Goal: Task Accomplishment & Management: Manage account settings

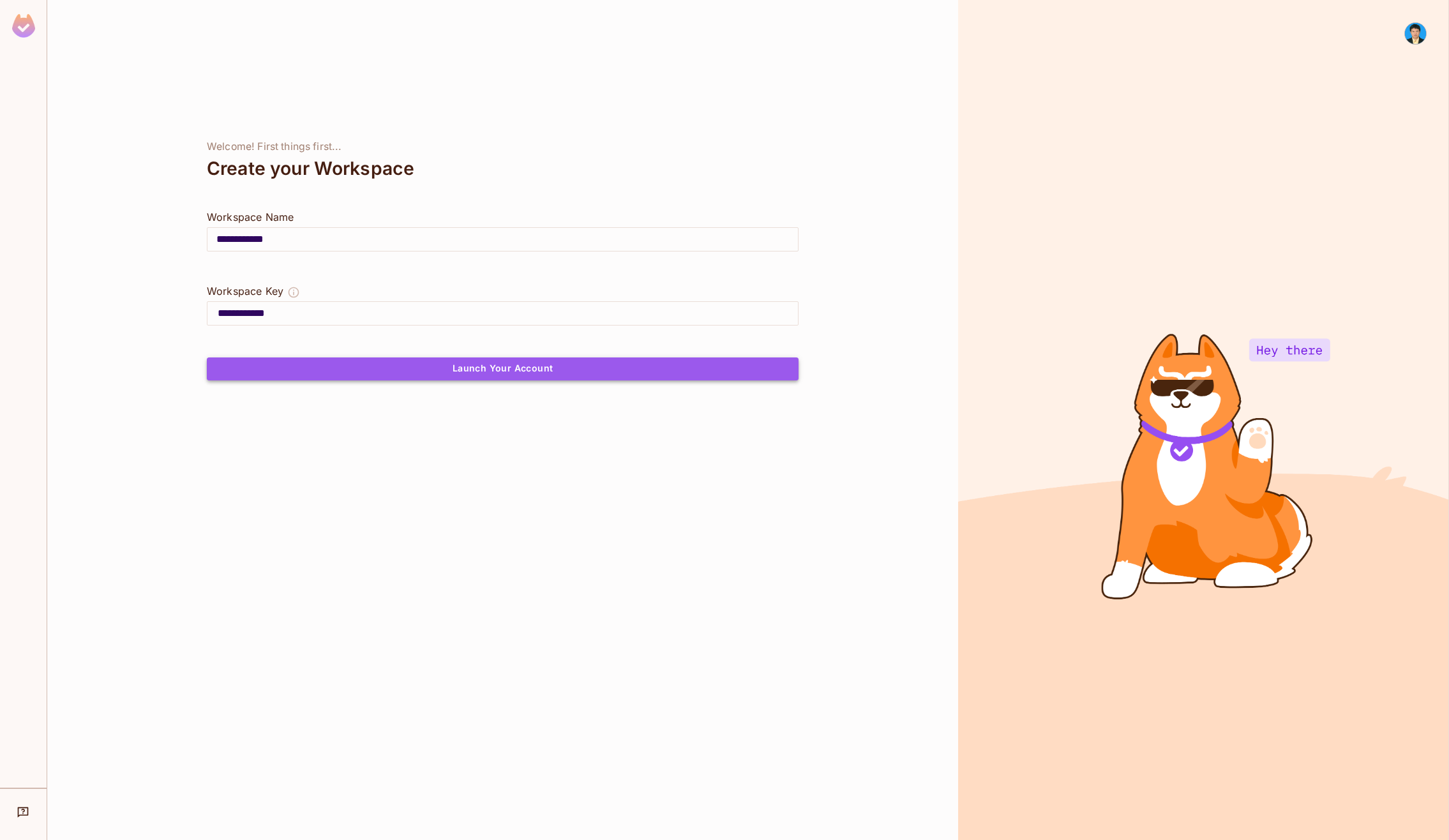
click at [525, 370] on button "Launch Your Account" at bounding box center [502, 368] width 592 height 23
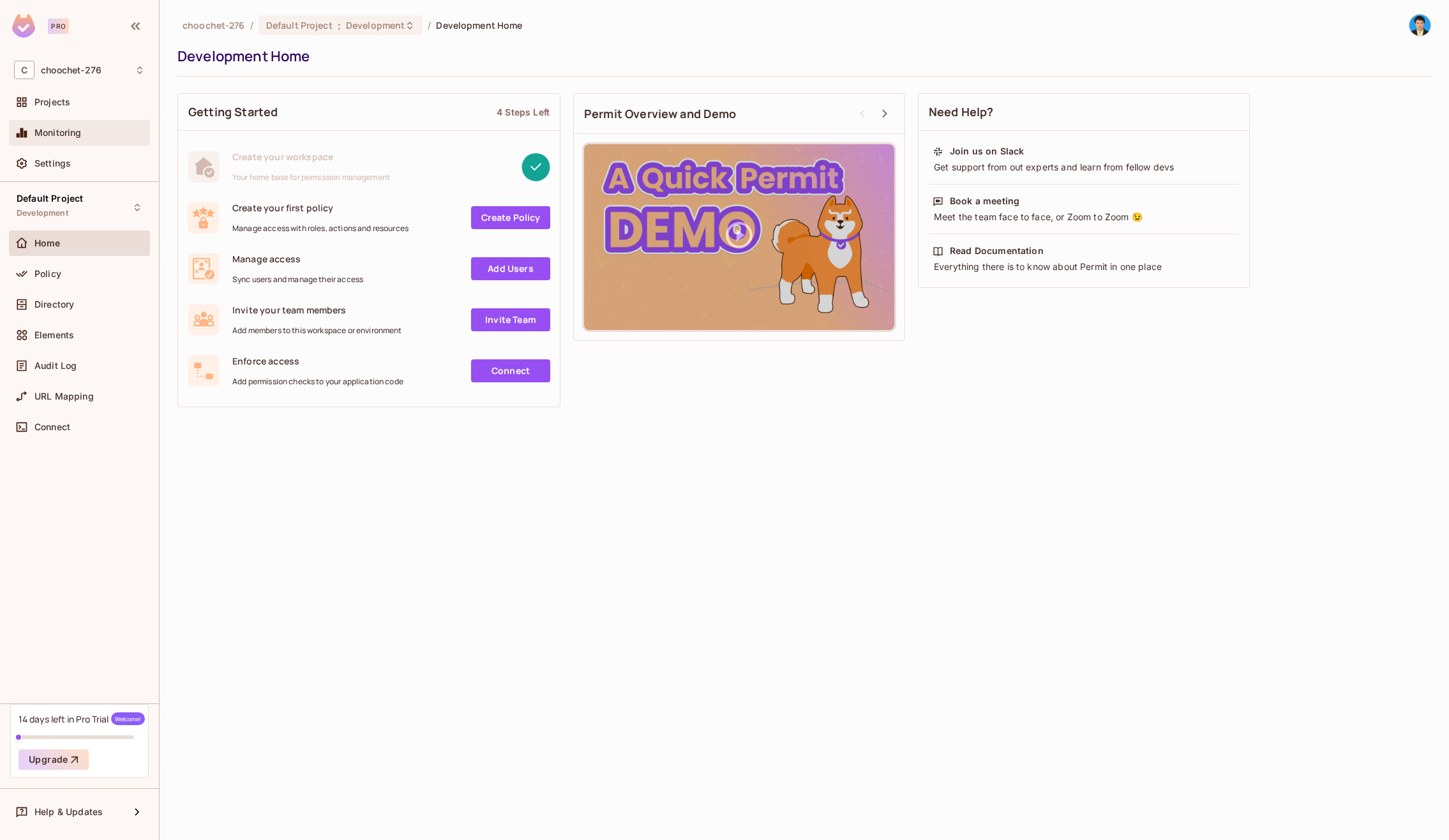
click at [71, 130] on span "Monitoring" at bounding box center [58, 132] width 47 height 11
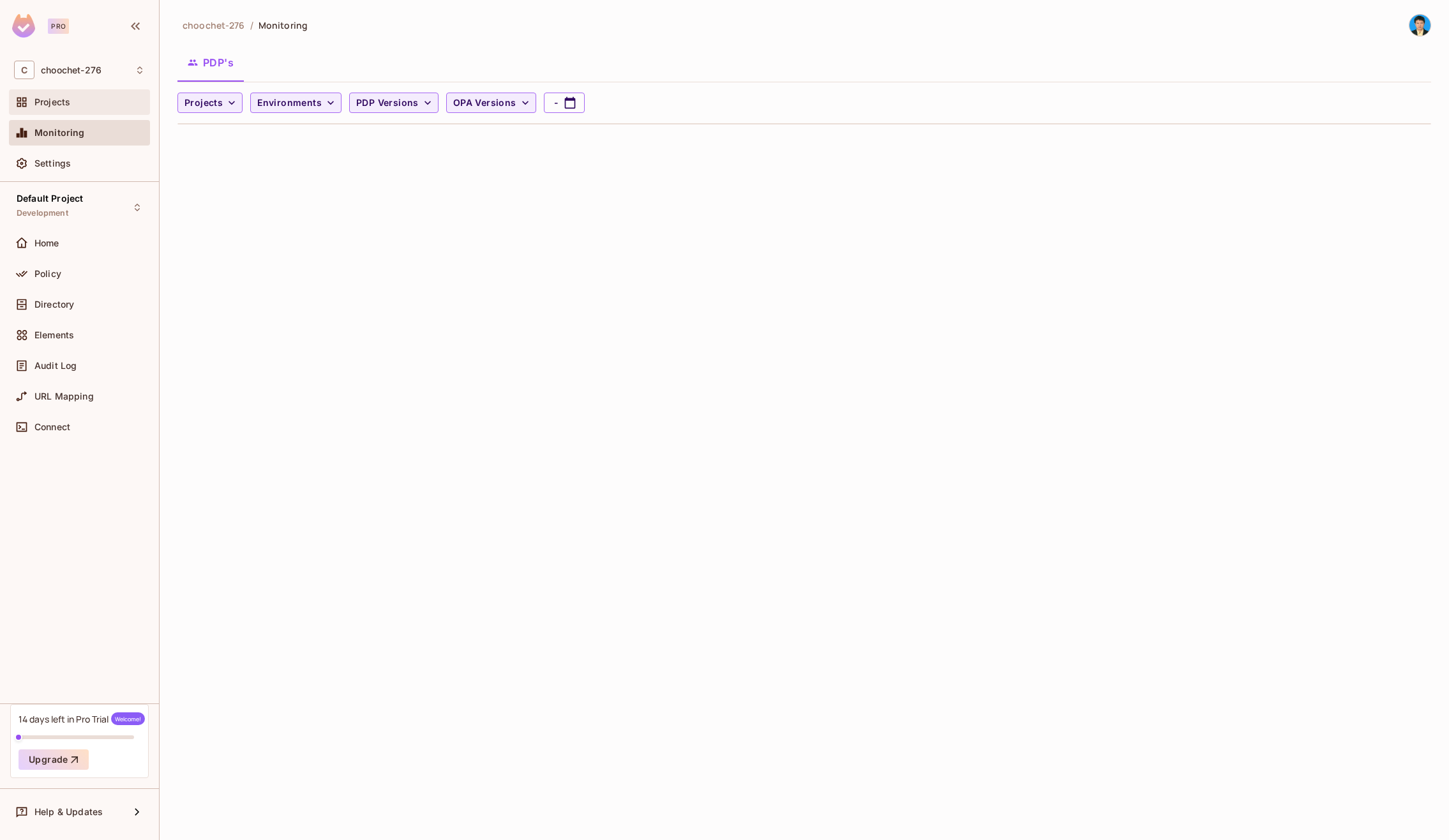
click at [80, 101] on div "Projects" at bounding box center [89, 102] width 110 height 11
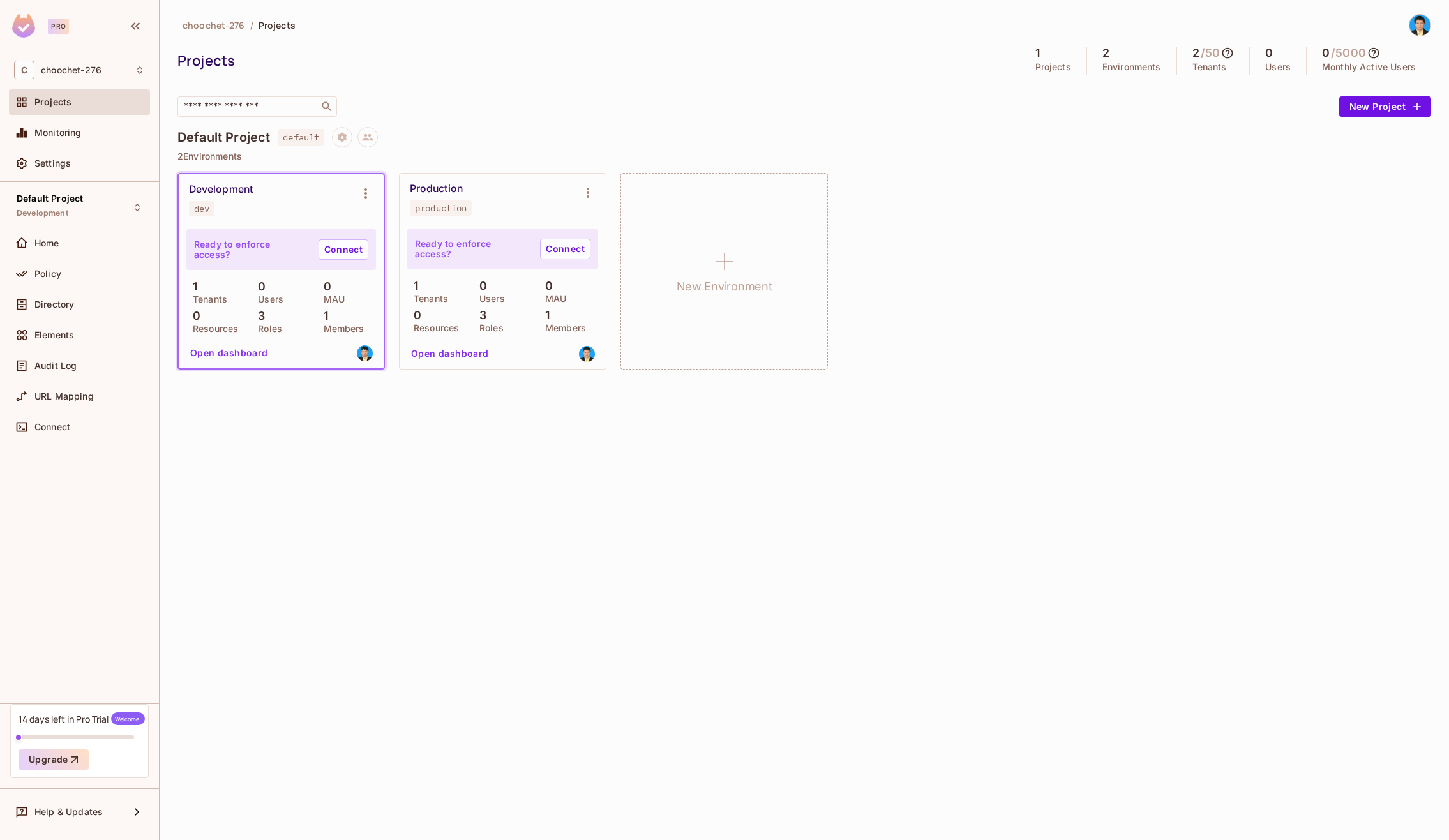
click at [88, 718] on div "14 days left in Pro Trial Welcome!" at bounding box center [82, 719] width 127 height 13
click at [127, 719] on span "Welcome!" at bounding box center [128, 719] width 34 height 13
click at [23, 28] on img at bounding box center [24, 25] width 23 height 24
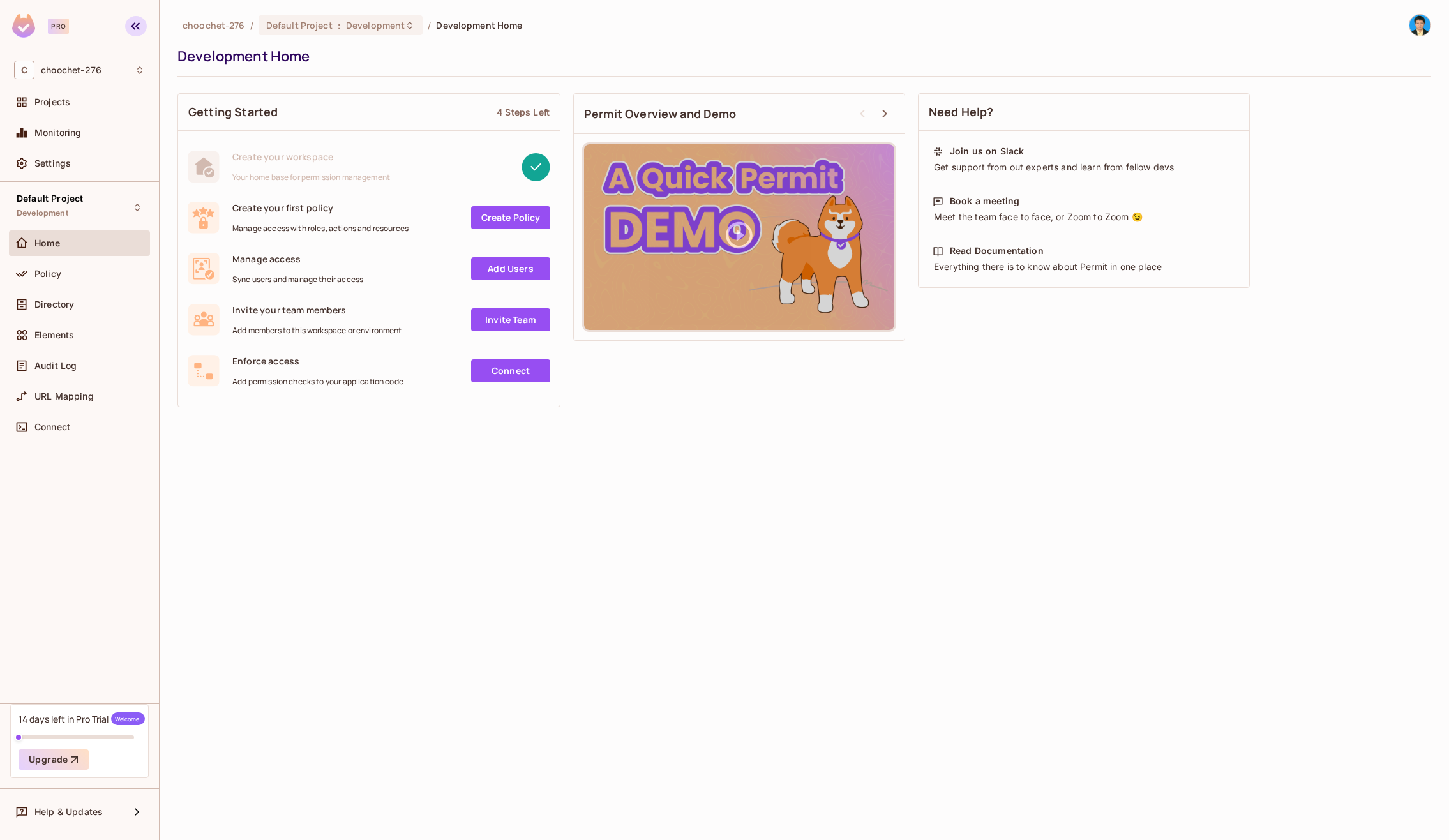
click at [128, 28] on icon "button" at bounding box center [135, 26] width 15 height 15
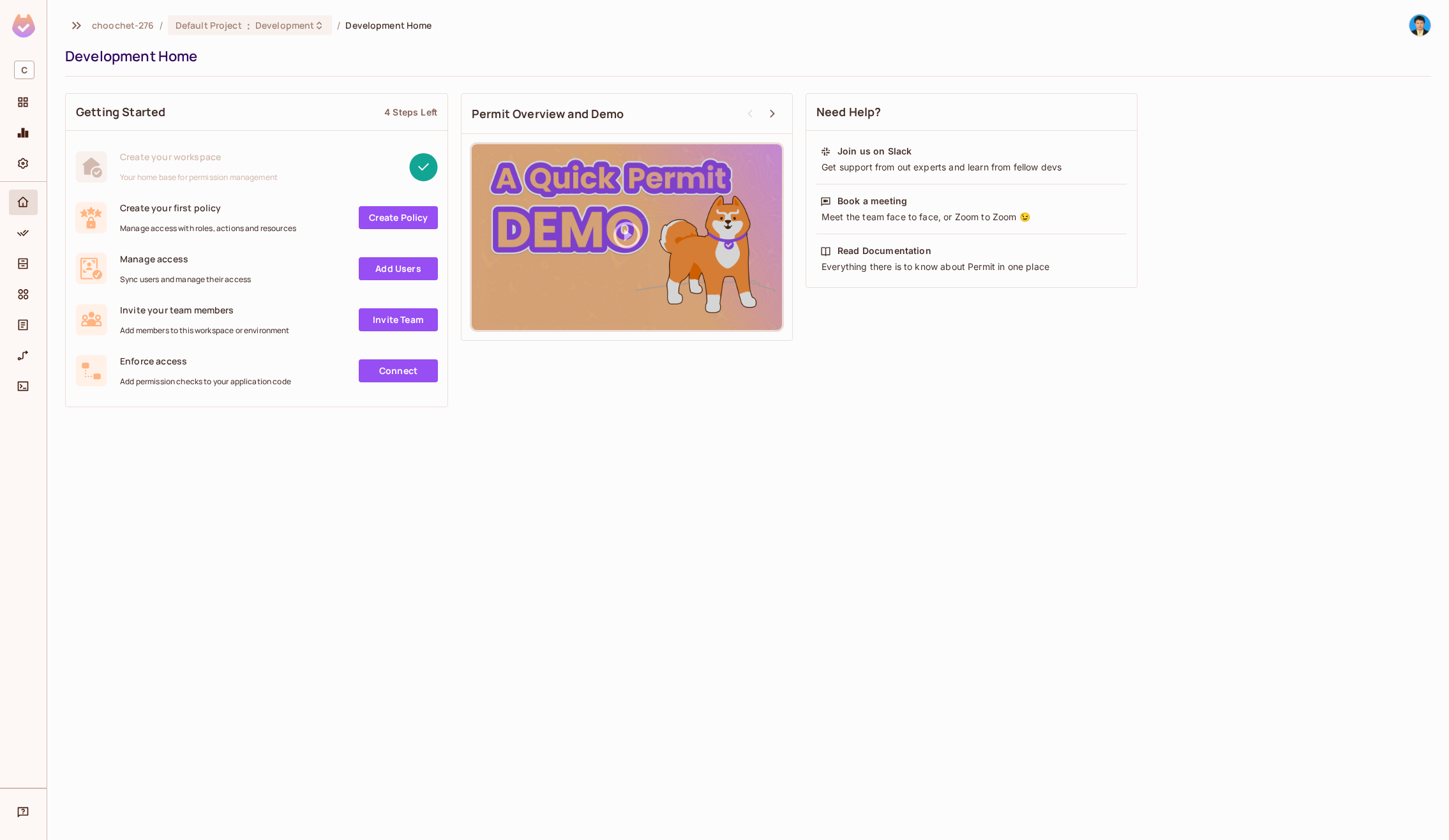
click at [25, 21] on img at bounding box center [24, 25] width 23 height 24
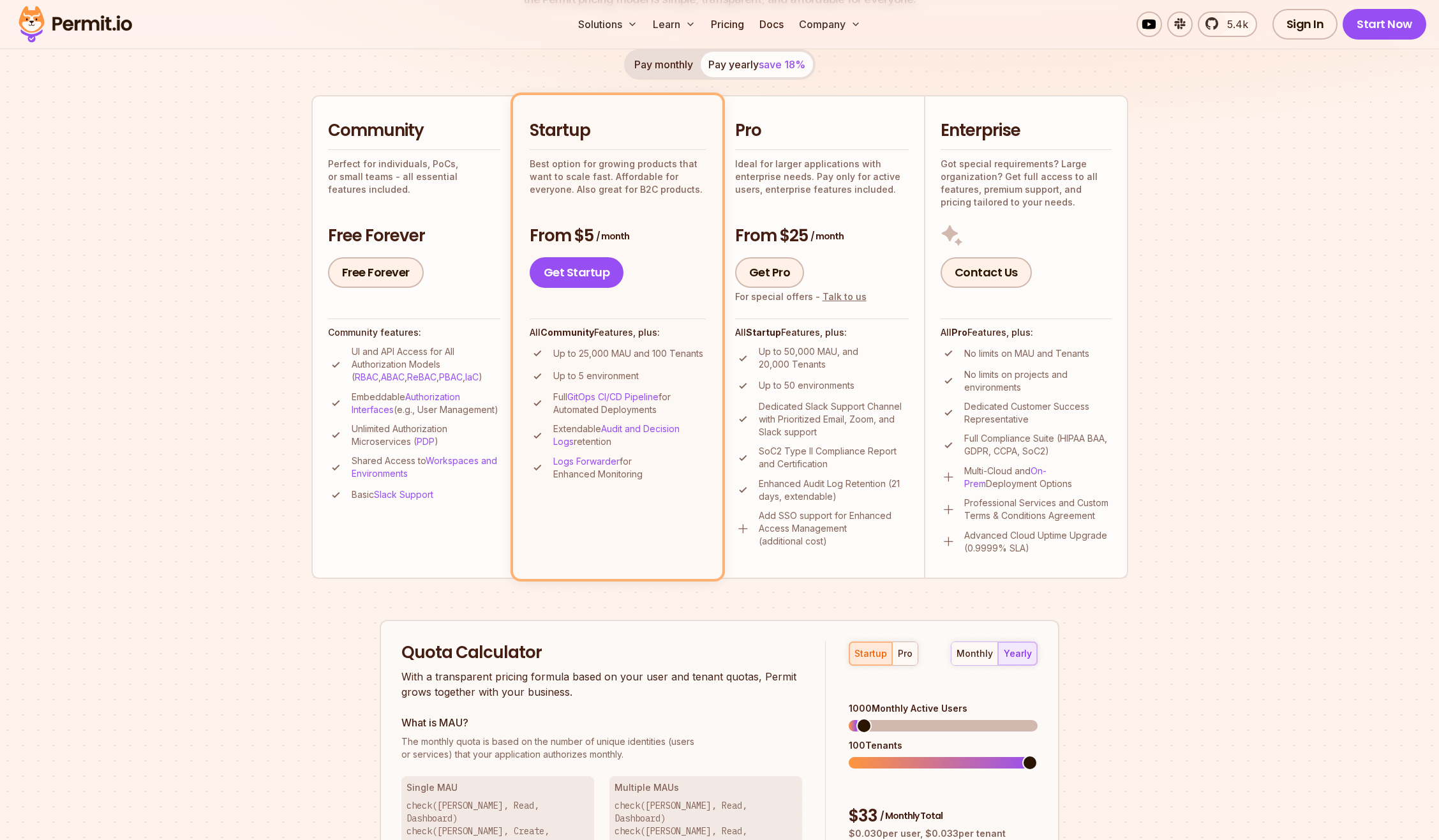
scroll to position [192, 0]
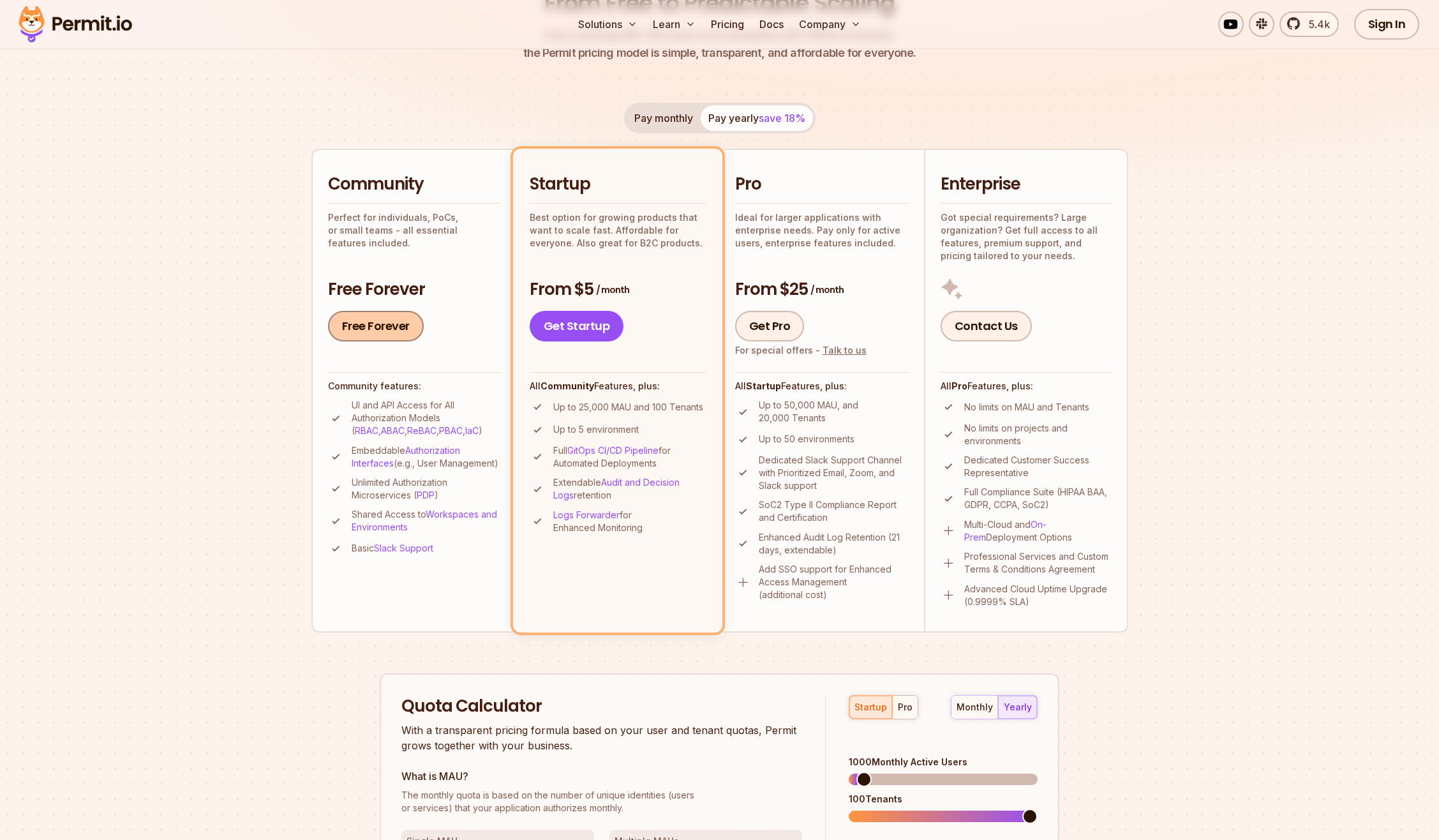
click at [398, 327] on link "Free Forever" at bounding box center [376, 326] width 96 height 31
click at [182, 242] on section "Permit Pricing From Free to Predictable Scaling From a startup with 100 users t…" at bounding box center [719, 532] width 1439 height 1381
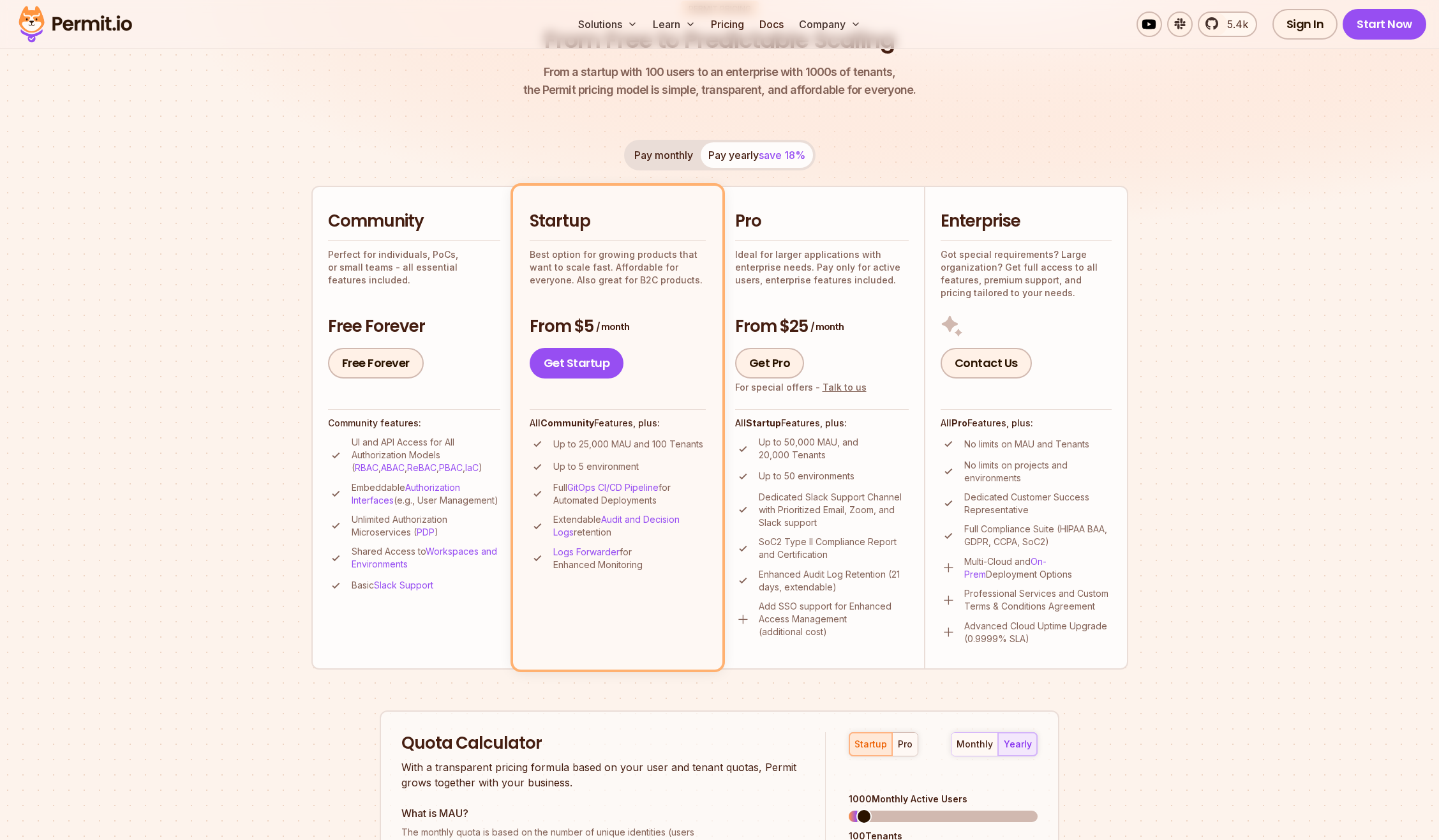
scroll to position [127, 0]
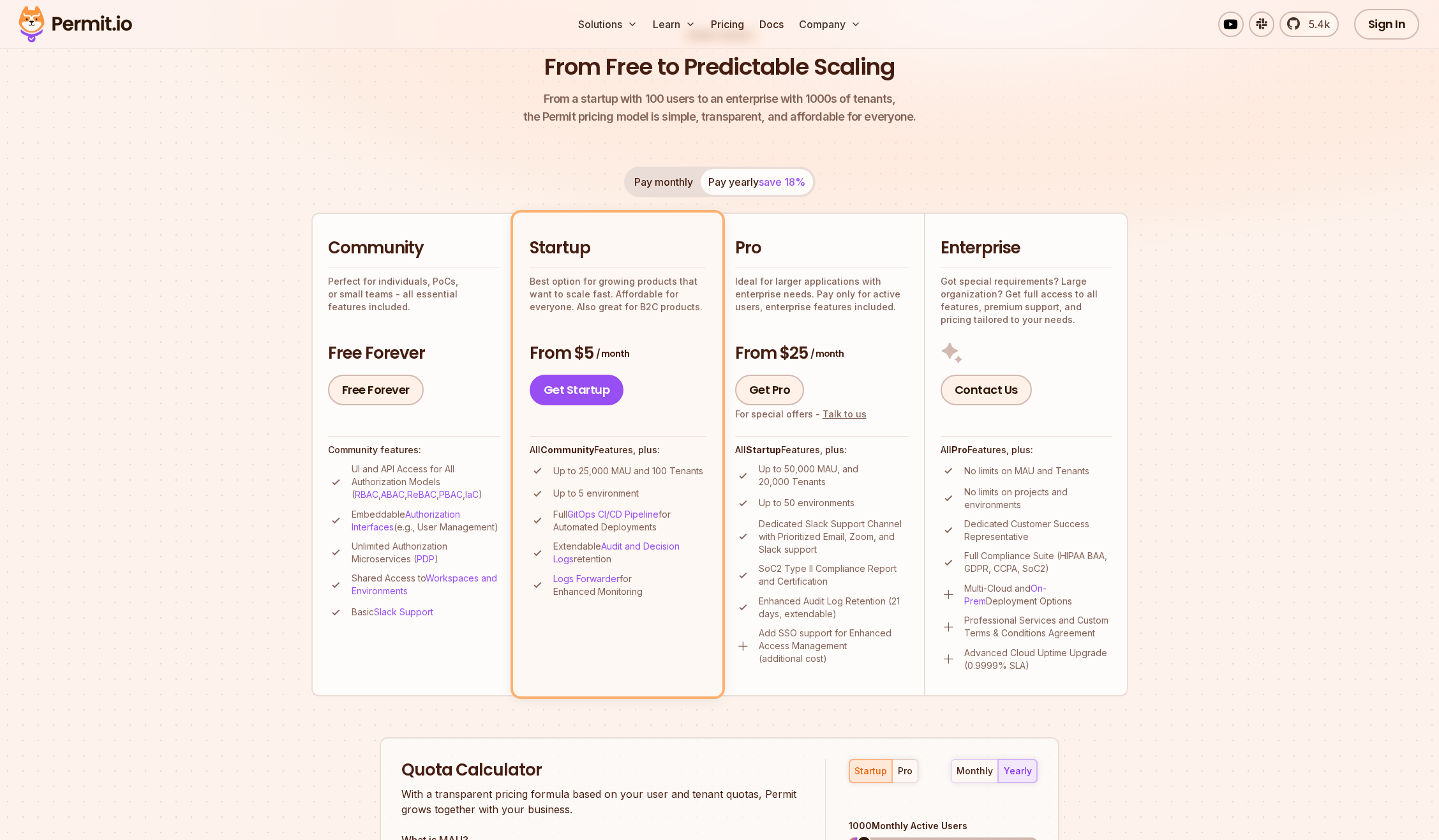
click at [97, 28] on img at bounding box center [75, 24] width 125 height 43
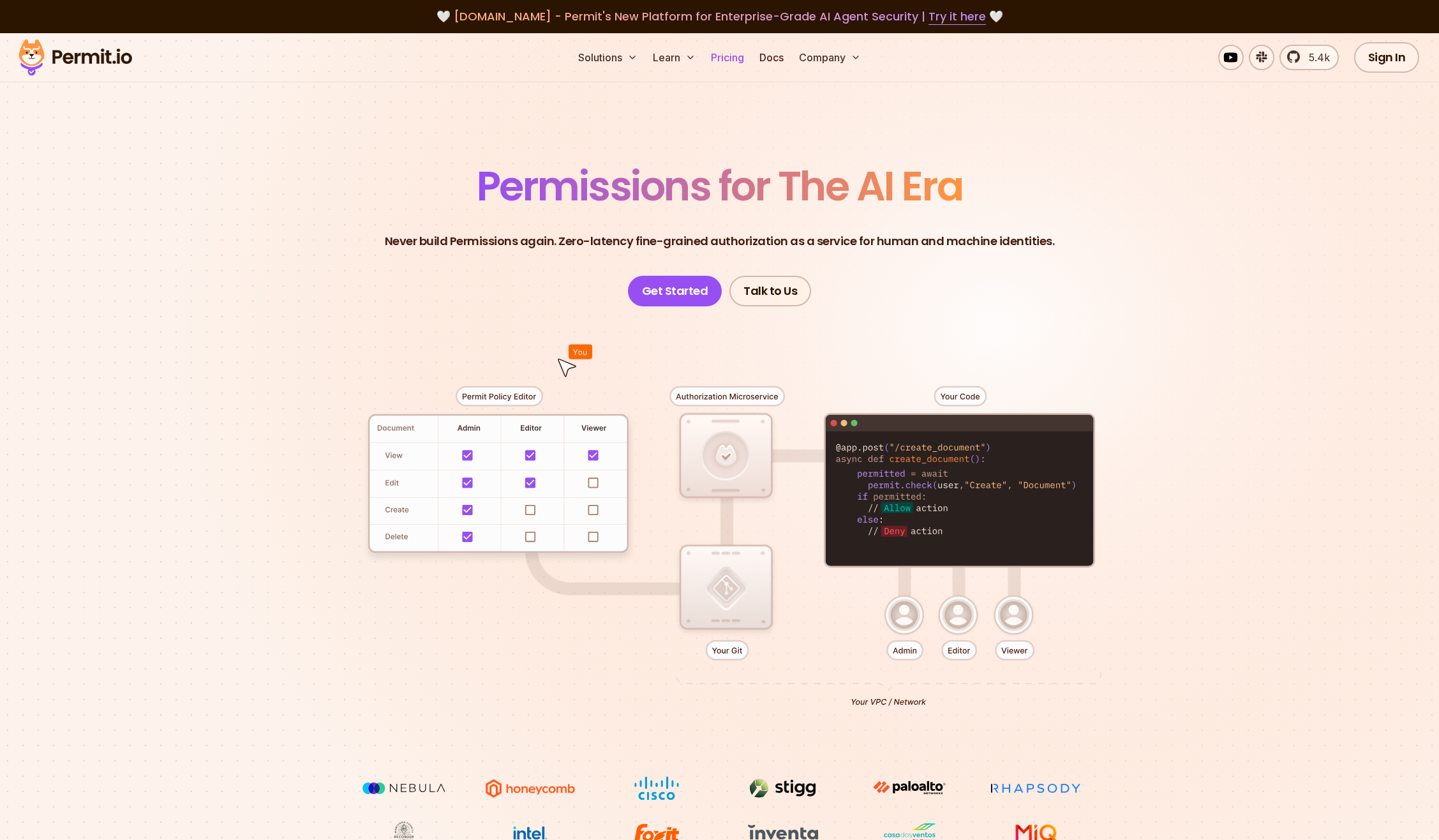
click at [723, 63] on link "Pricing" at bounding box center [727, 57] width 43 height 25
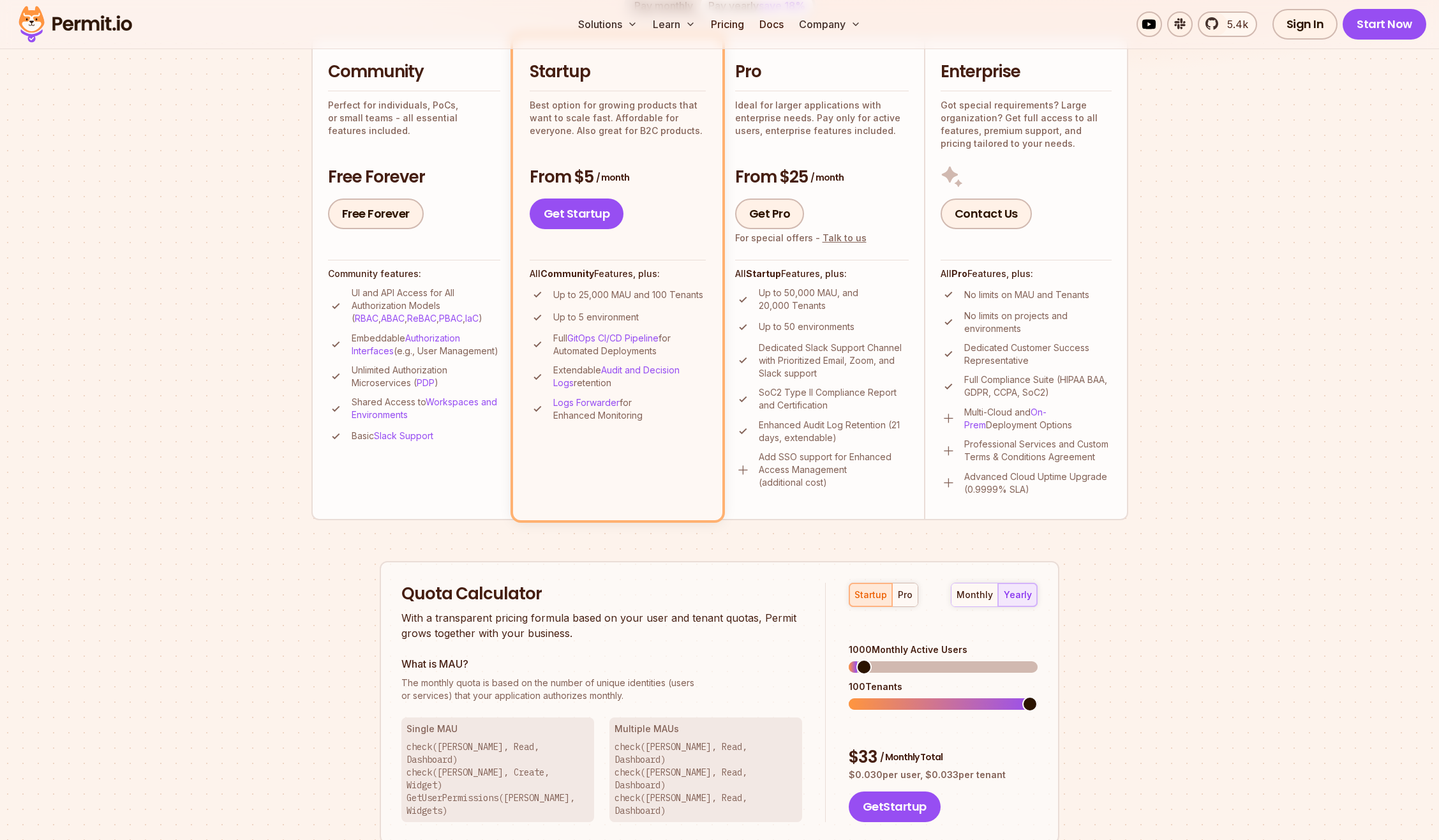
scroll to position [319, 0]
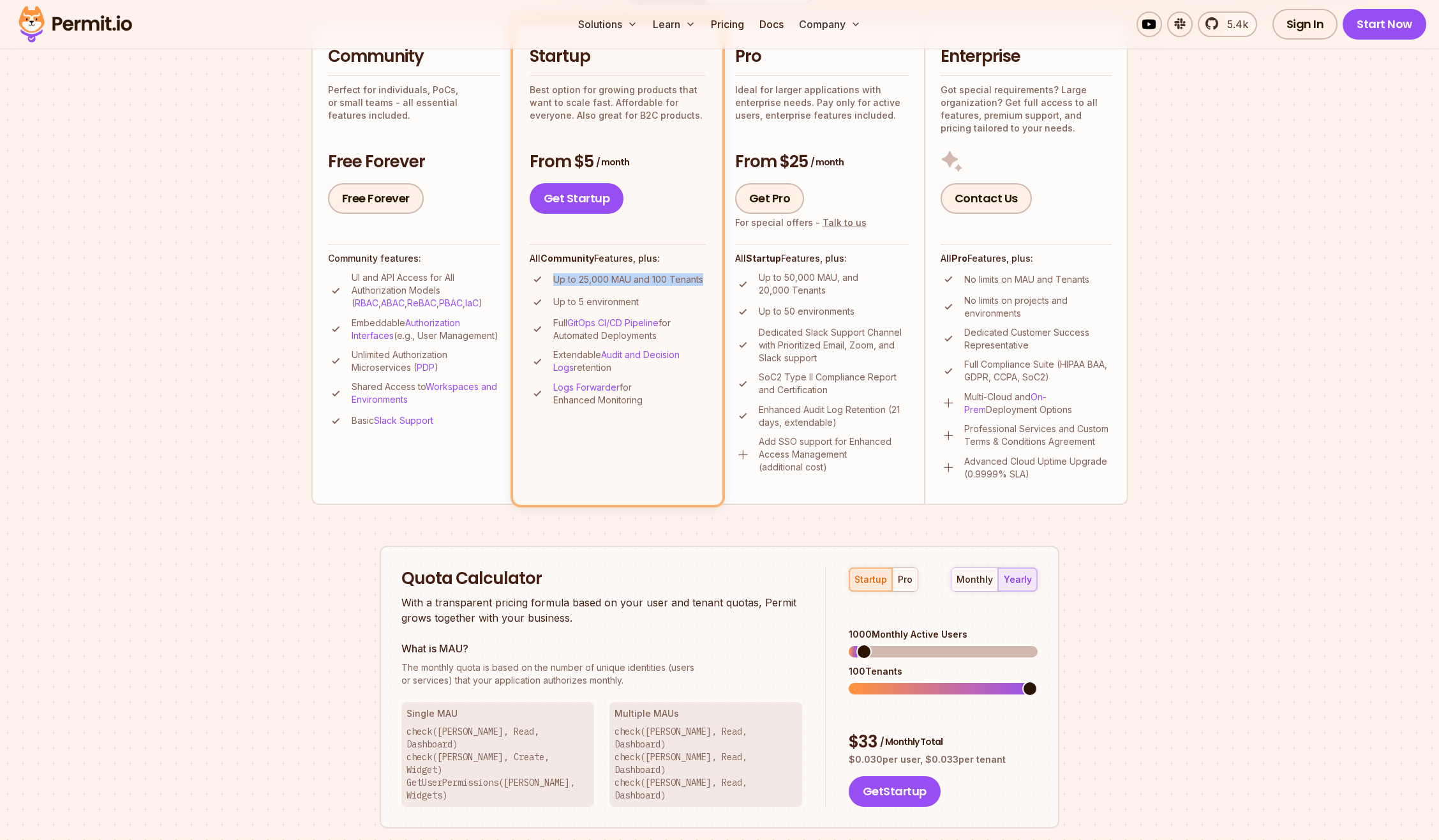
drag, startPoint x: 556, startPoint y: 283, endPoint x: 701, endPoint y: 279, distance: 145.1
click at [701, 279] on p "Up to 25,000 MAU and 100 Tenants" at bounding box center [628, 280] width 150 height 13
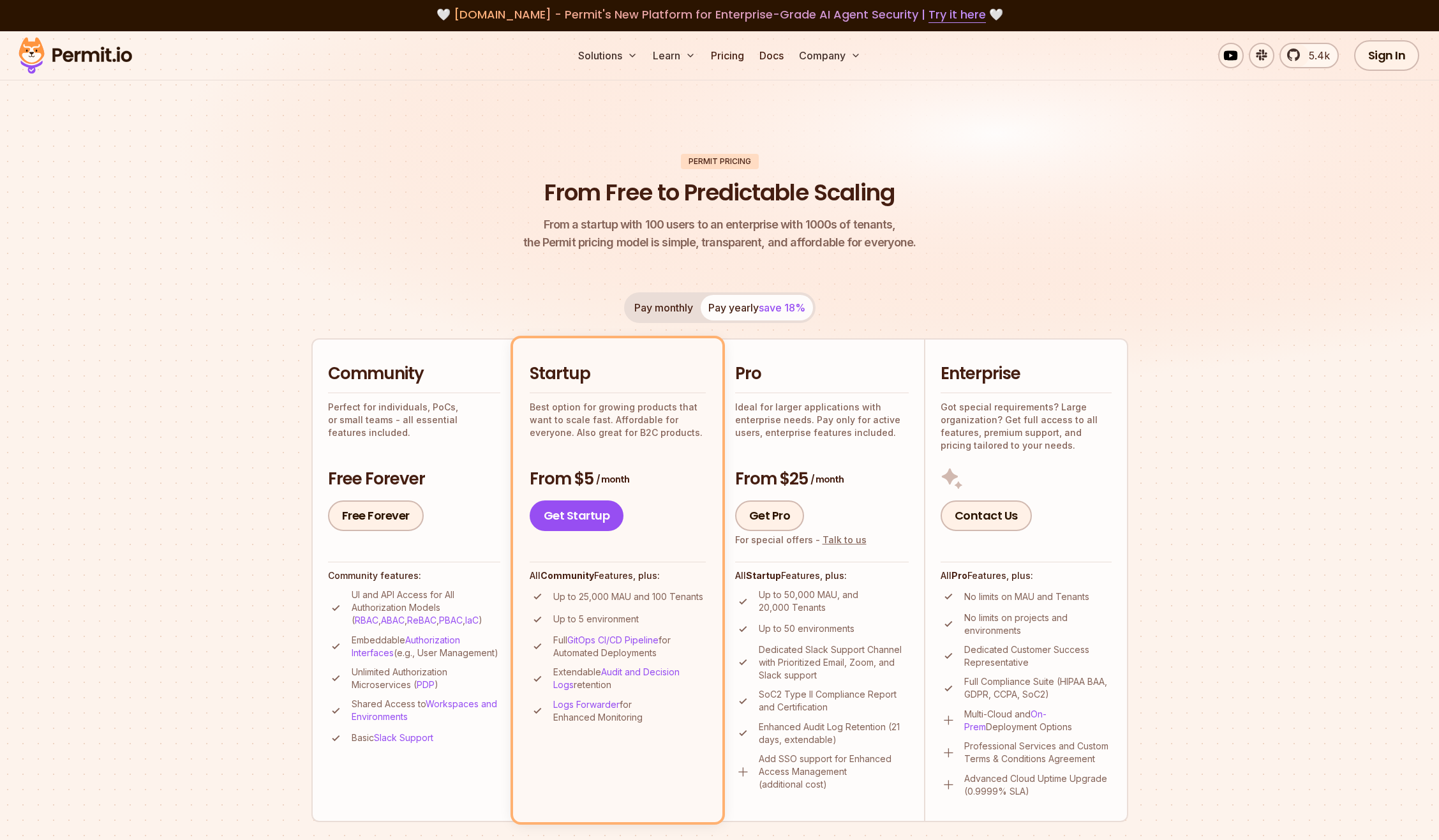
scroll to position [0, 0]
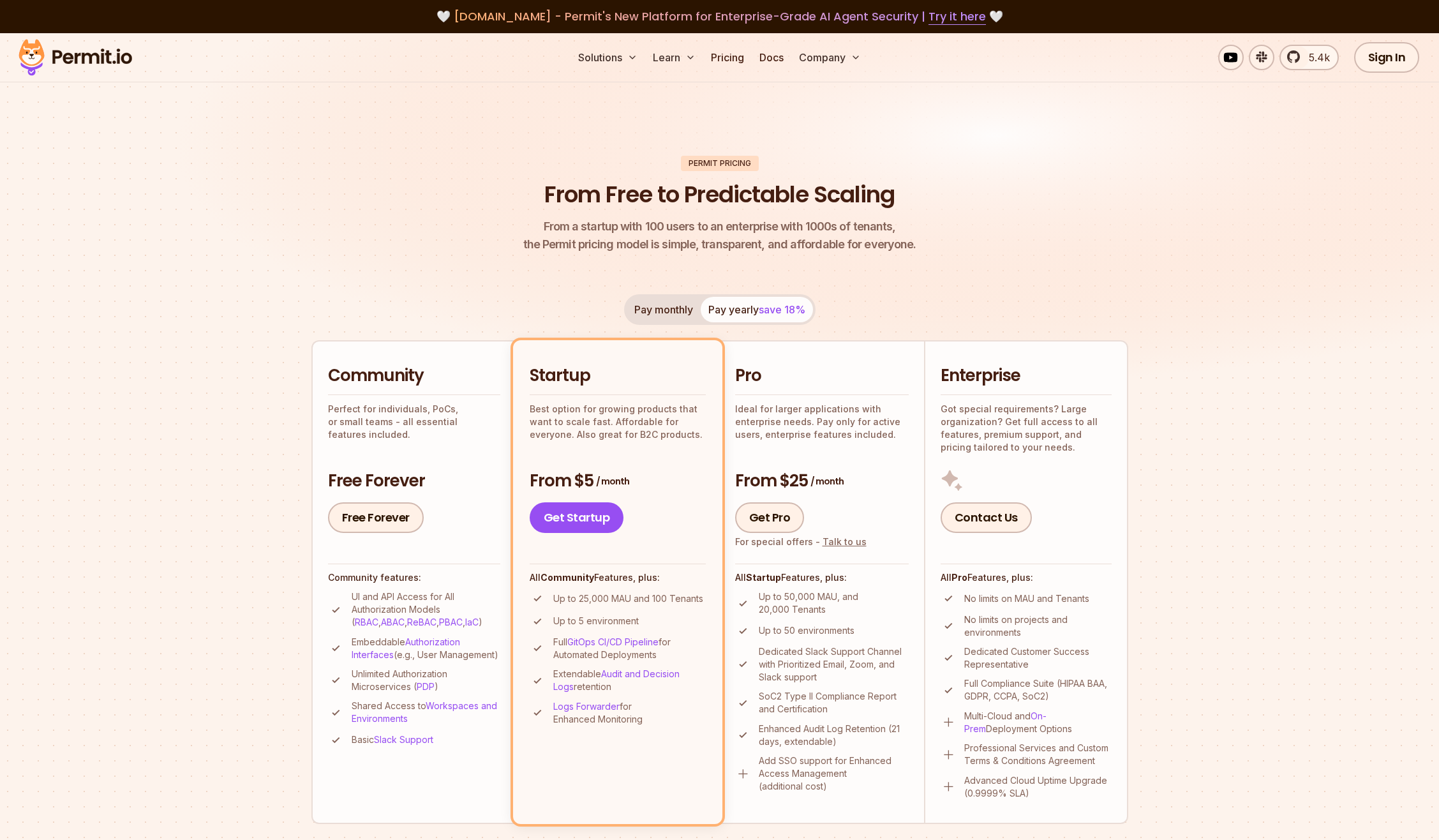
click at [1156, 309] on img at bounding box center [719, 225] width 1439 height 384
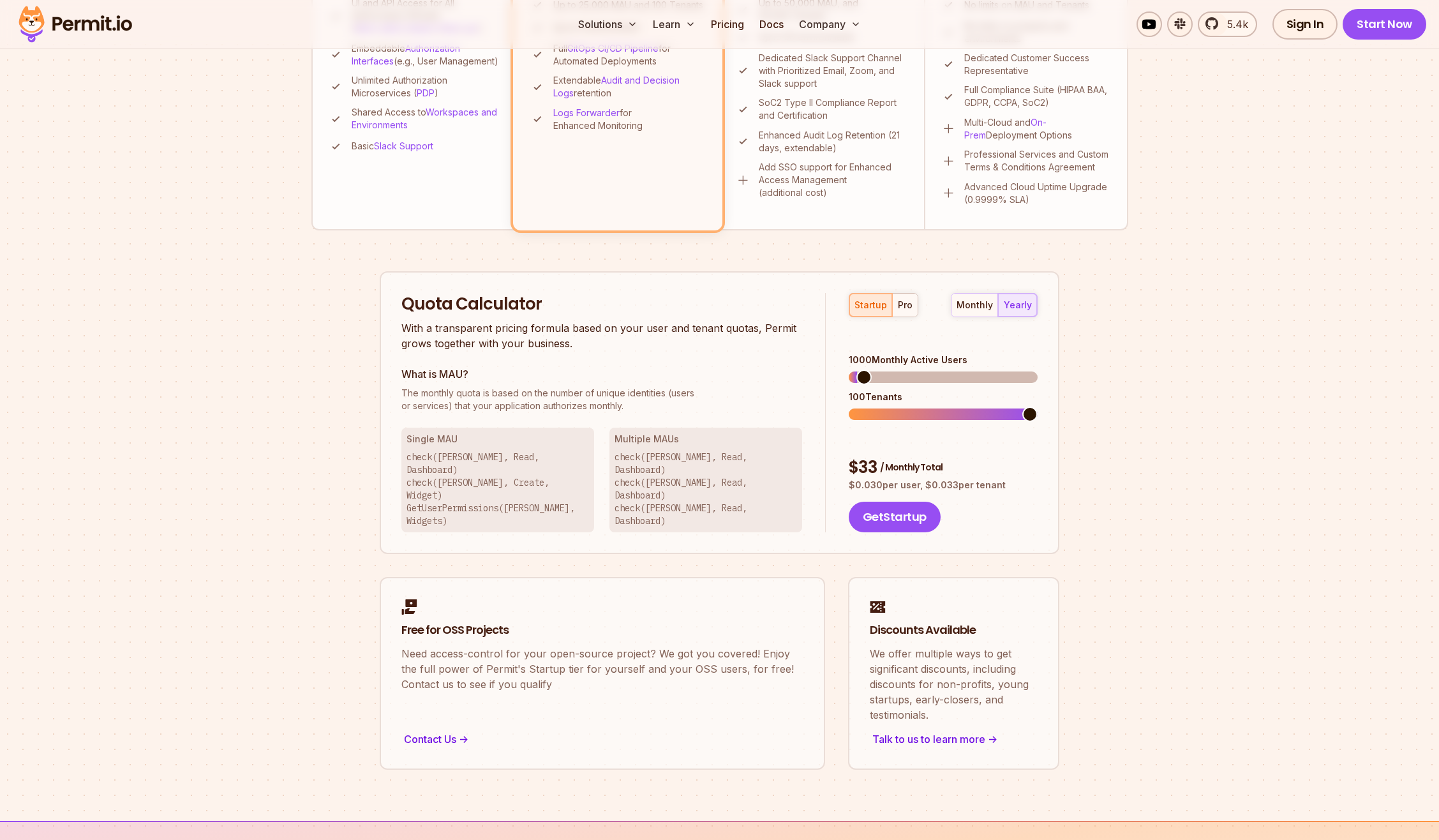
scroll to position [638, 0]
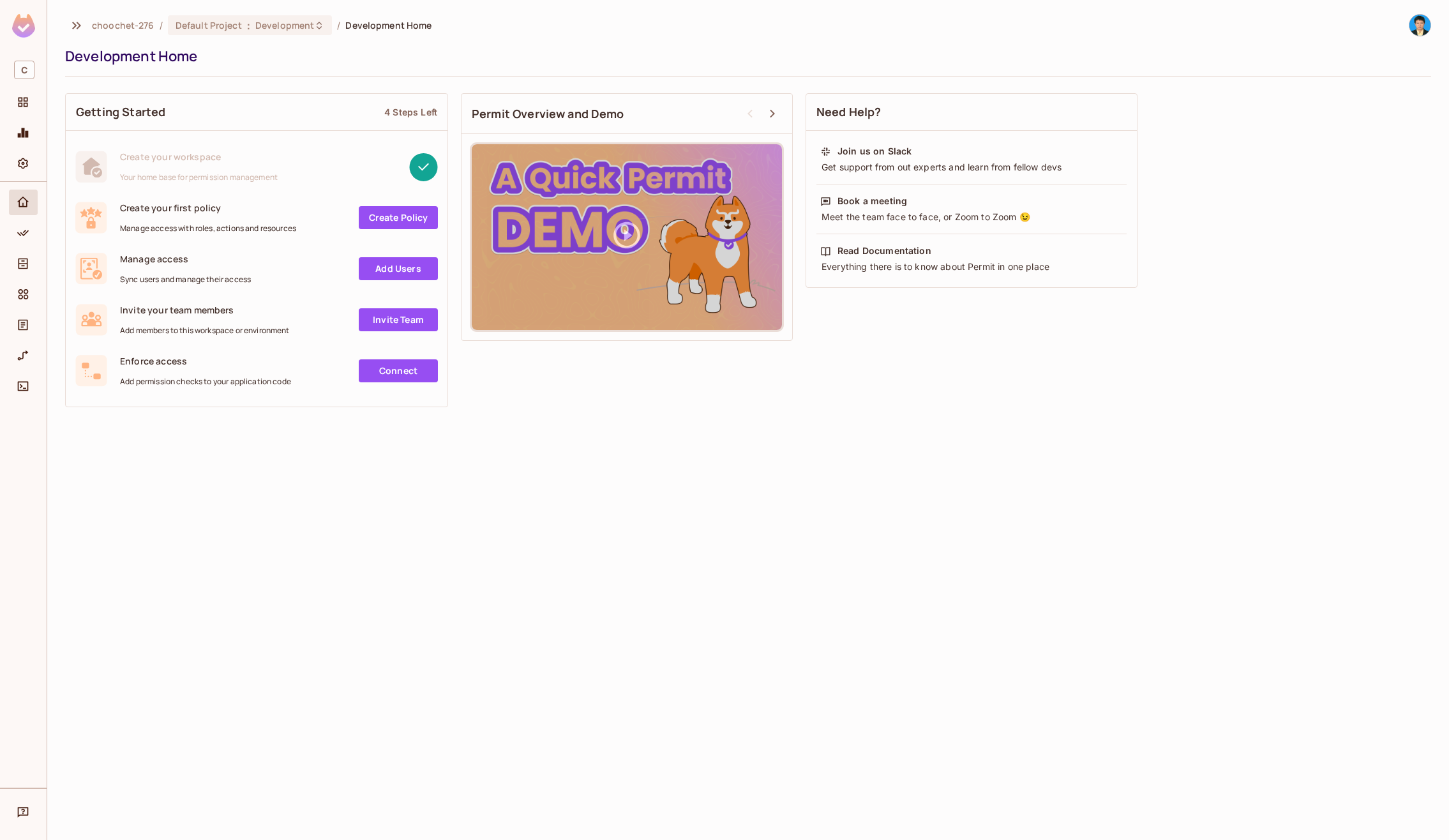
click at [413, 271] on link "Add Users" at bounding box center [399, 269] width 80 height 23
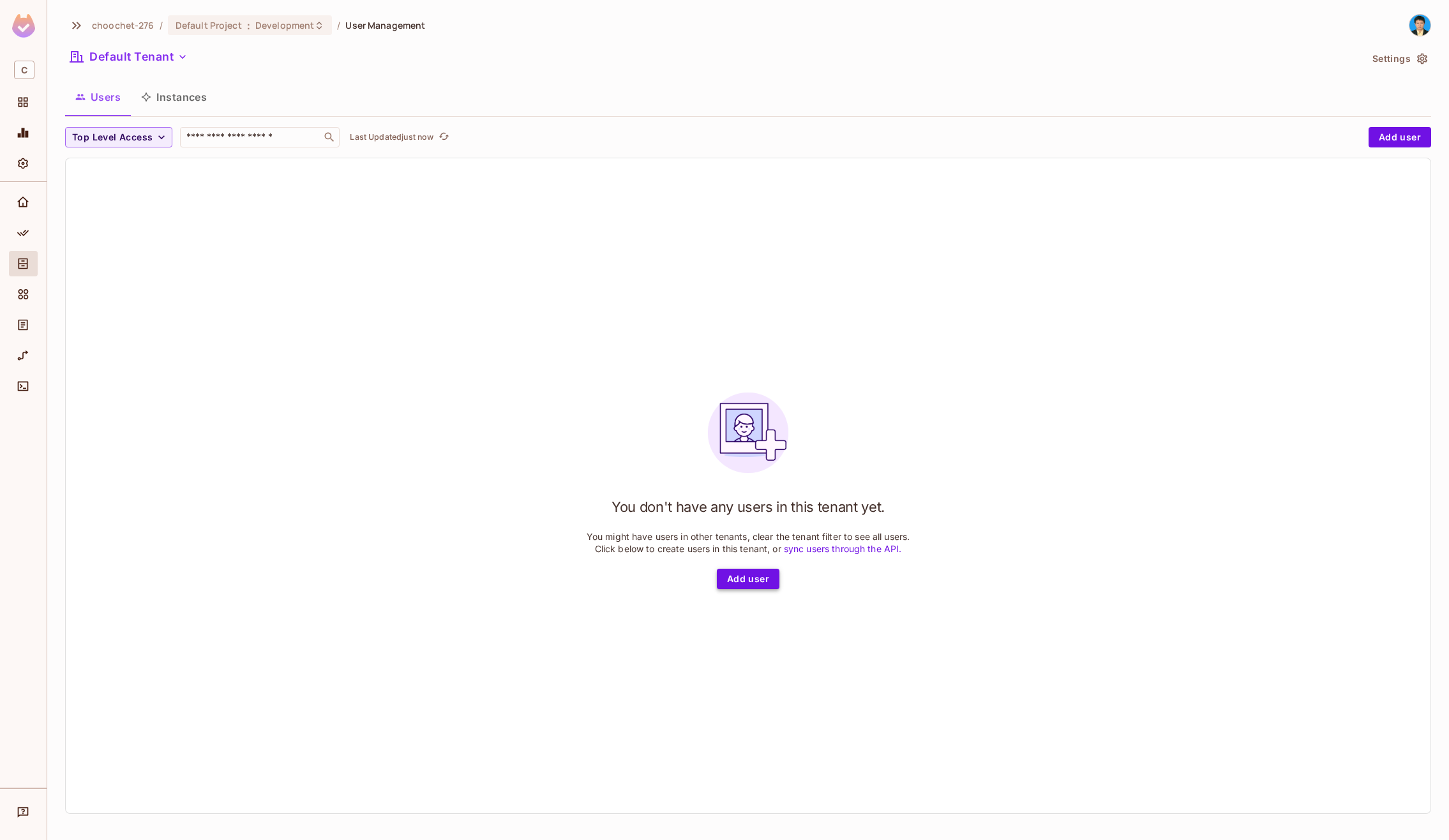
click at [766, 576] on button "Add user" at bounding box center [748, 579] width 63 height 20
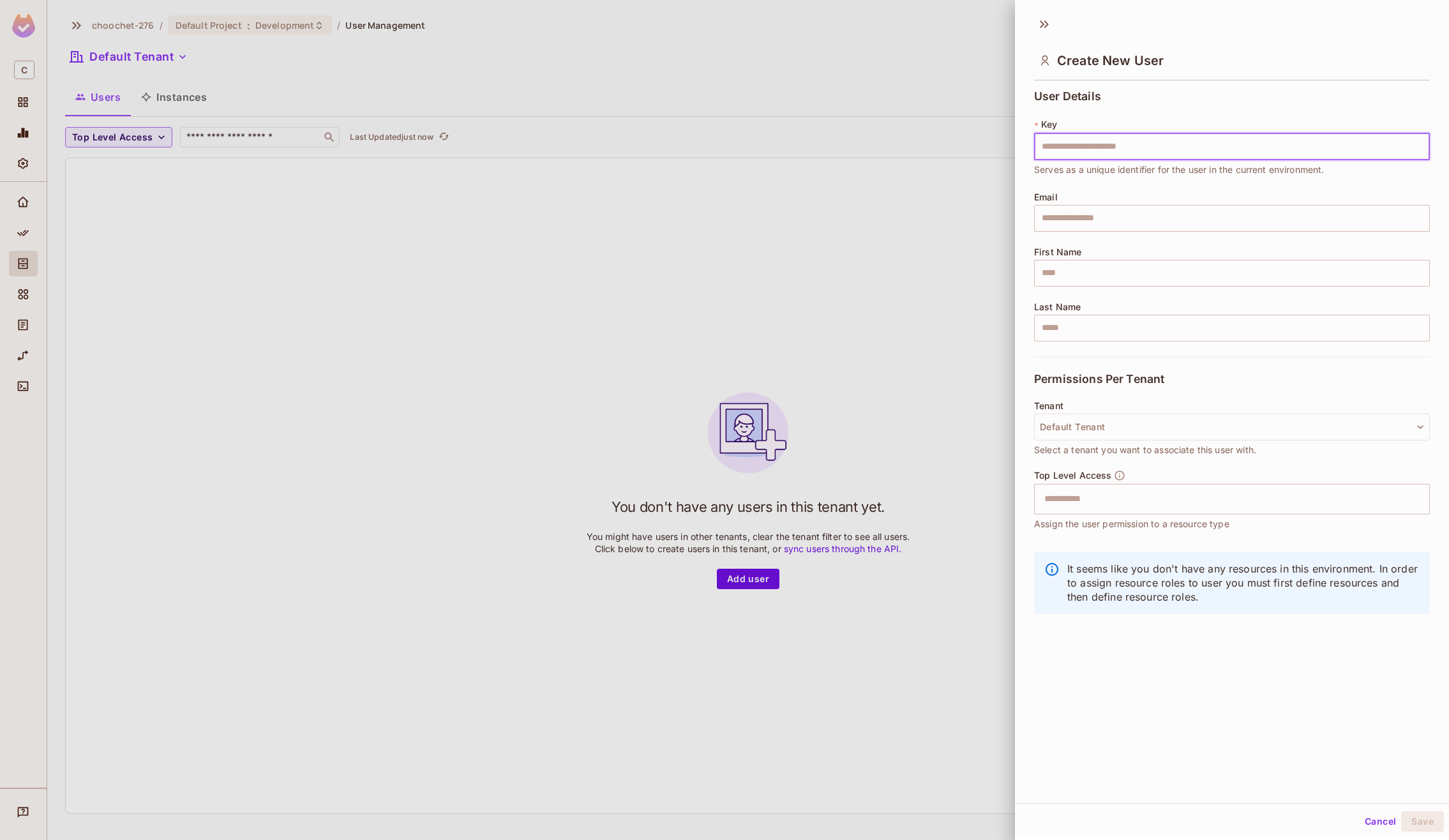
click at [1167, 152] on input "text" at bounding box center [1232, 146] width 396 height 27
click at [433, 314] on div at bounding box center [724, 420] width 1449 height 840
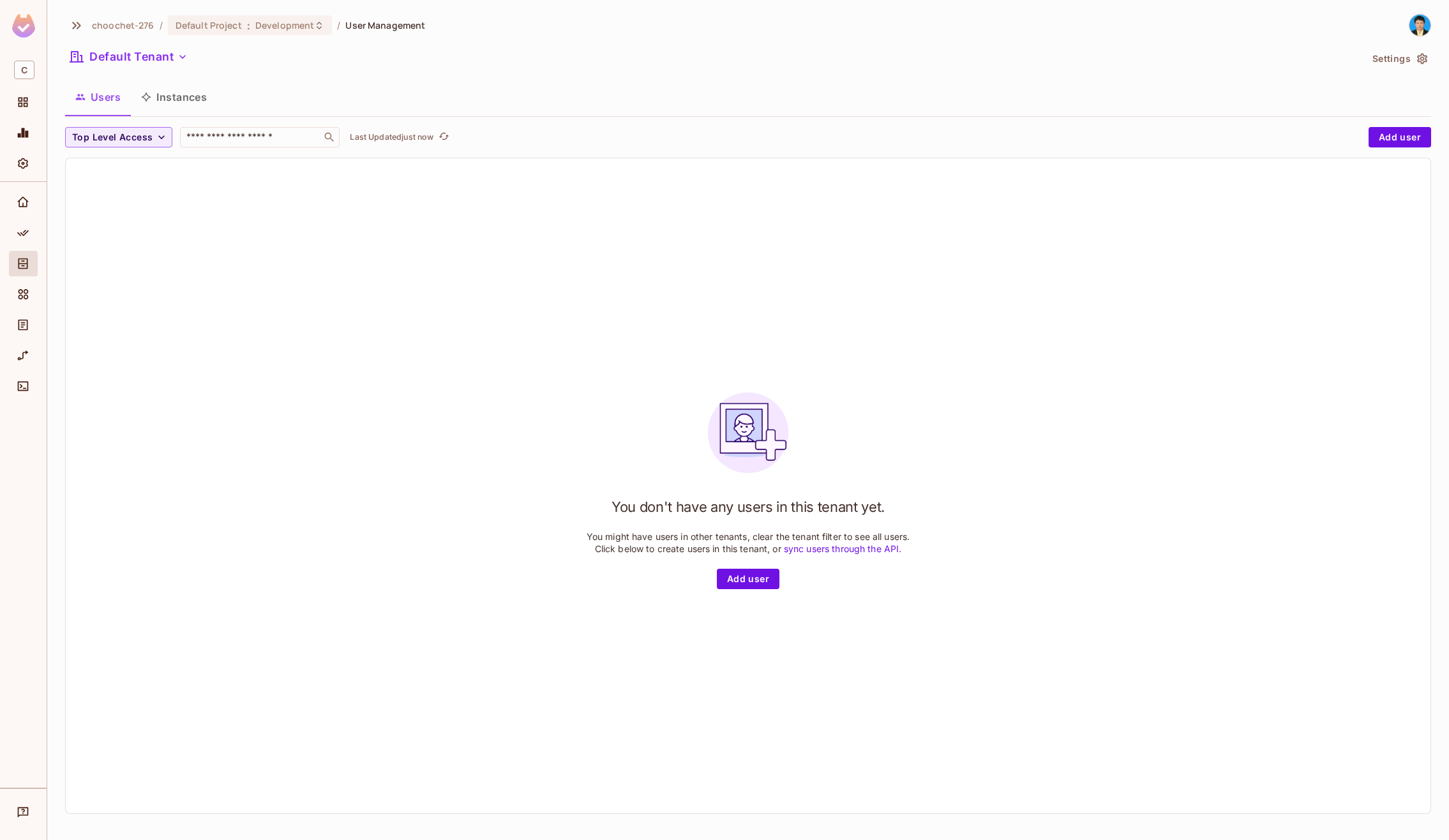
click at [164, 99] on button "Instances" at bounding box center [174, 97] width 86 height 32
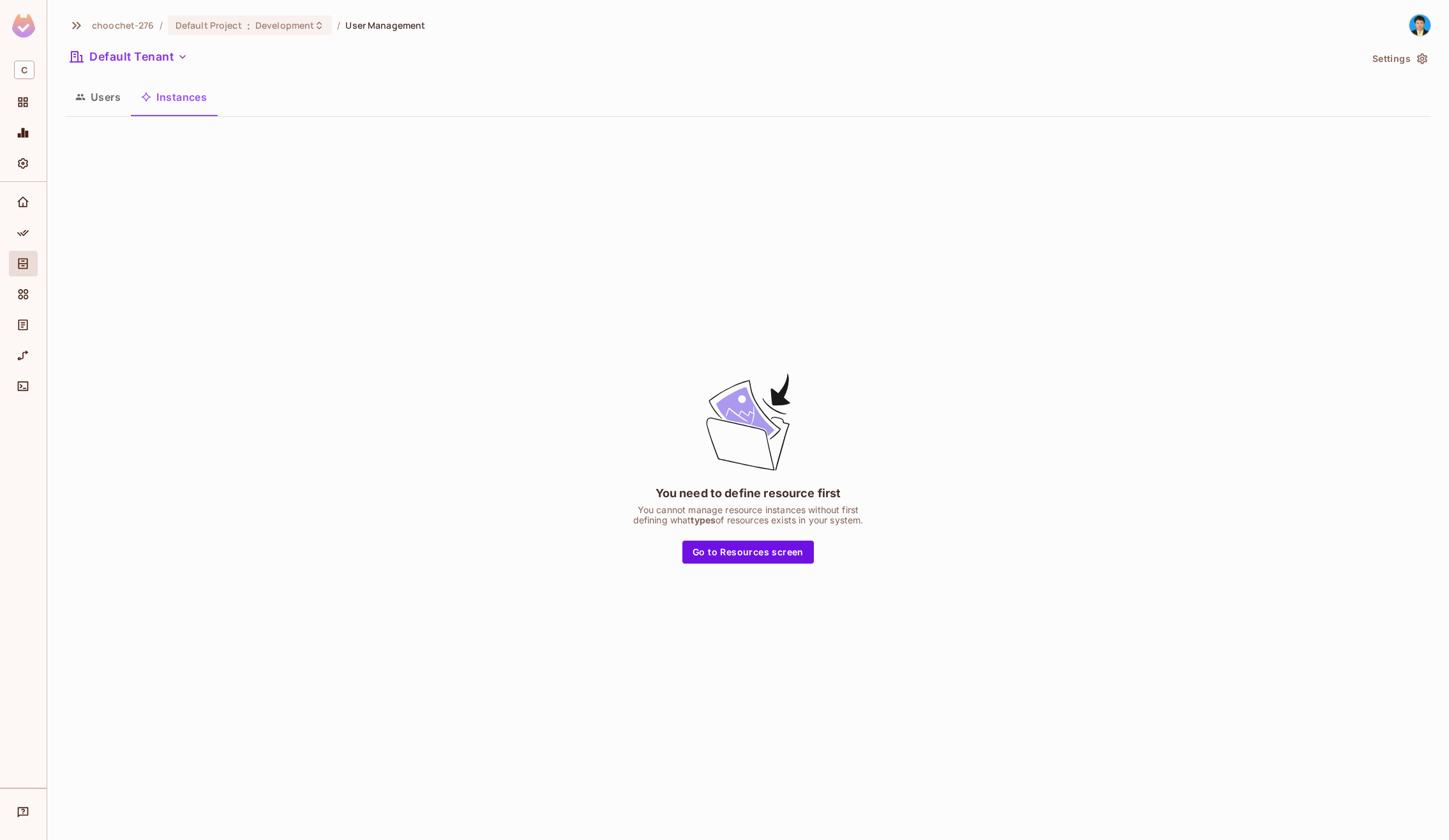
click at [121, 103] on button "Users" at bounding box center [97, 97] width 66 height 32
